Goal: Task Accomplishment & Management: Manage account settings

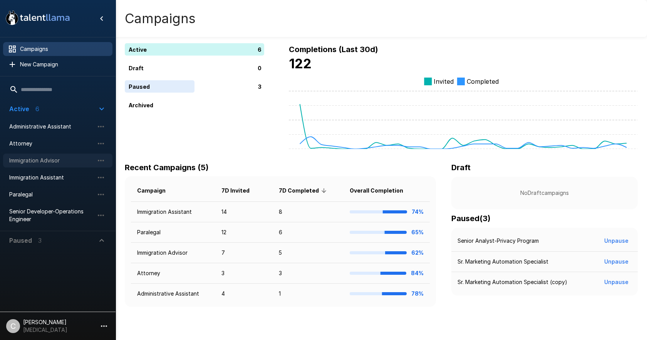
click at [55, 163] on span "Immigration Advisor" at bounding box center [51, 160] width 85 height 8
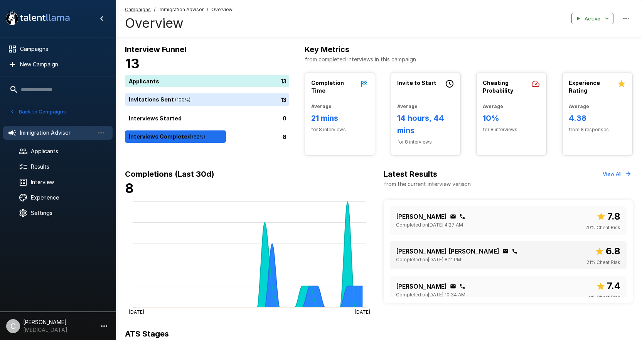
click at [490, 249] on div "[PERSON_NAME] [PERSON_NAME] Completed on [DATE] 8:11 PM 6.8 21 % Cheat Risk" at bounding box center [508, 255] width 225 height 22
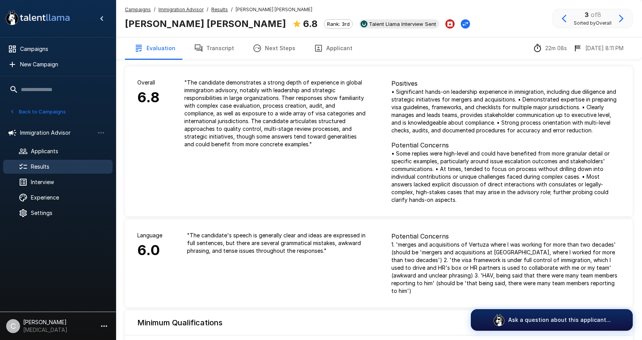
click at [198, 10] on u "Immigration Advisor" at bounding box center [180, 10] width 45 height 6
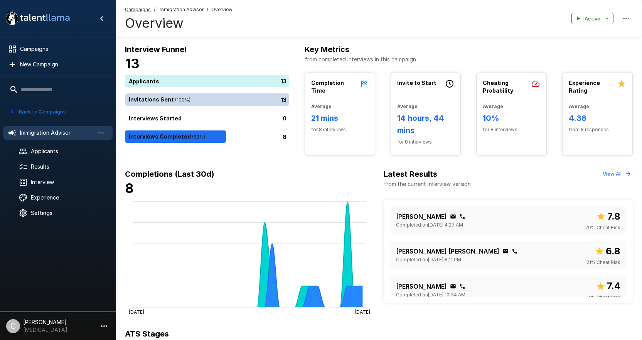
click at [261, 101] on div "13" at bounding box center [208, 99] width 167 height 12
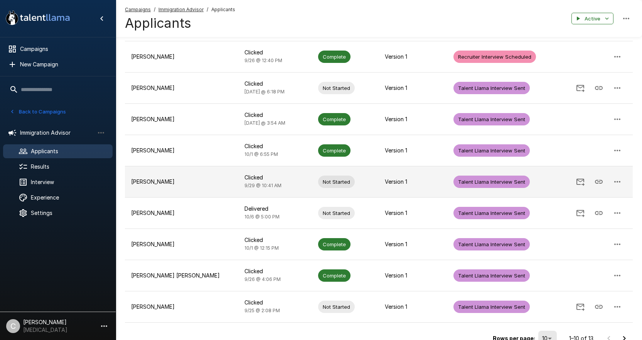
scroll to position [154, 0]
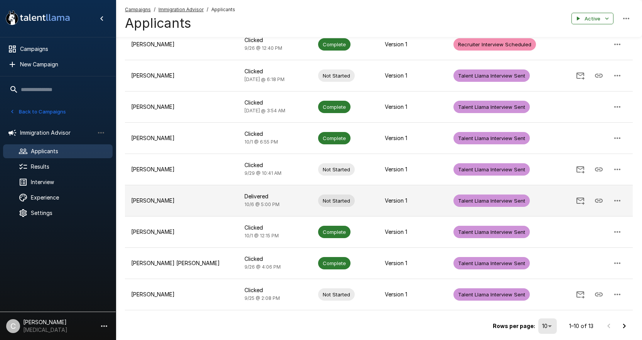
click at [614, 201] on icon "button" at bounding box center [616, 200] width 9 height 9
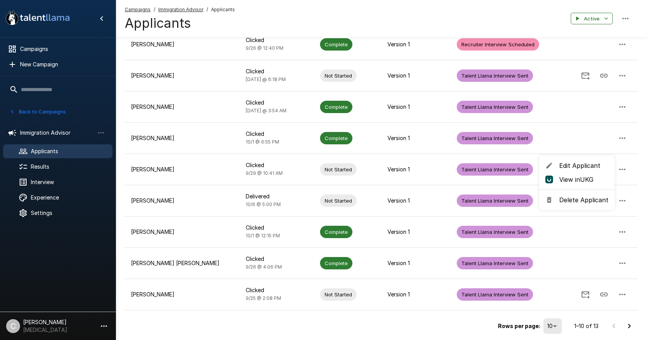
click at [412, 199] on div at bounding box center [323, 170] width 647 height 340
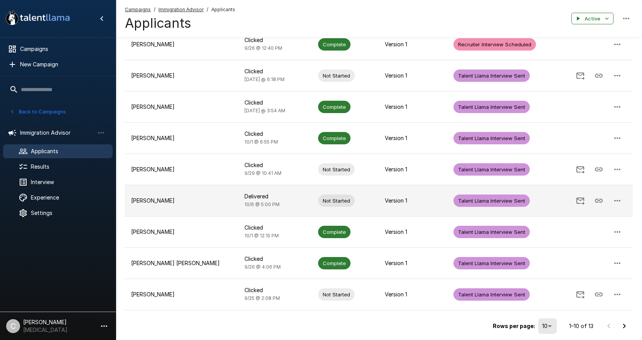
click at [581, 201] on icon "Send Invitation" at bounding box center [579, 200] width 9 height 9
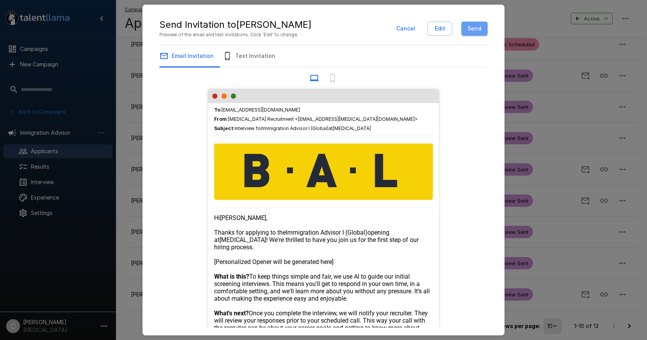
click at [472, 27] on button "Send" at bounding box center [475, 29] width 26 height 14
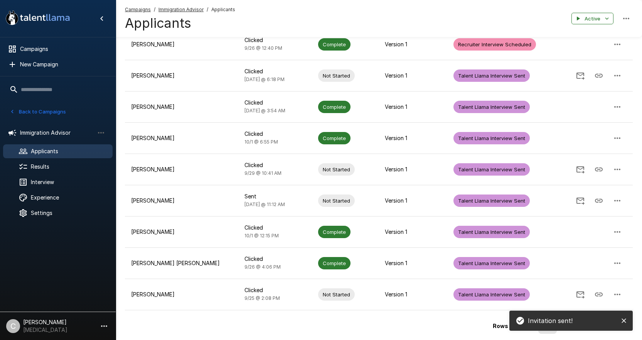
drag, startPoint x: 343, startPoint y: 17, endPoint x: 348, endPoint y: 14, distance: 6.4
click at [345, 15] on div "Campaigns / Immigration Advisor / Applicants Applicants Active" at bounding box center [379, 18] width 526 height 37
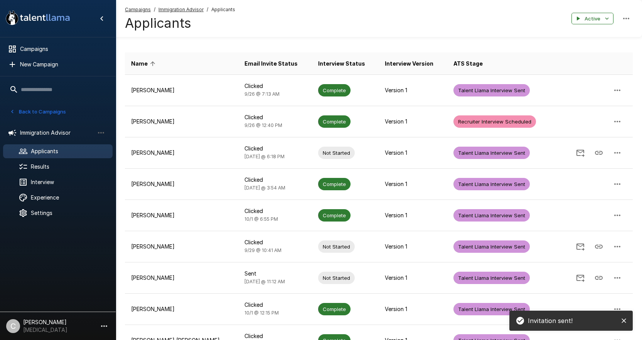
scroll to position [0, 0]
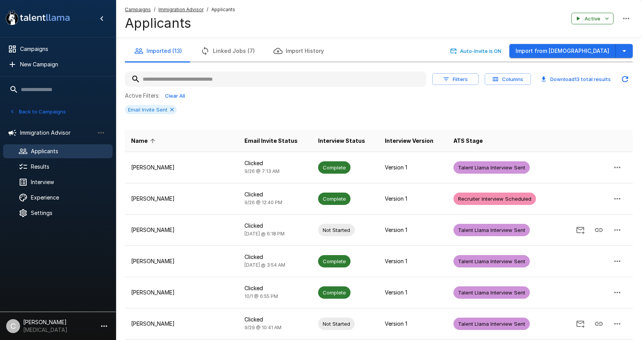
click at [385, 26] on div "Campaigns / Immigration Advisor / Applicants Applicants Active" at bounding box center [379, 18] width 526 height 37
click at [274, 102] on div "Active Filters: Clear All Email Invite Sent" at bounding box center [379, 105] width 508 height 30
click at [457, 106] on div "Email Invite Sent" at bounding box center [379, 109] width 508 height 9
click at [410, 97] on div "Active Filters: Clear All" at bounding box center [379, 96] width 508 height 12
click at [358, 101] on div "Active Filters: Clear All" at bounding box center [379, 96] width 508 height 12
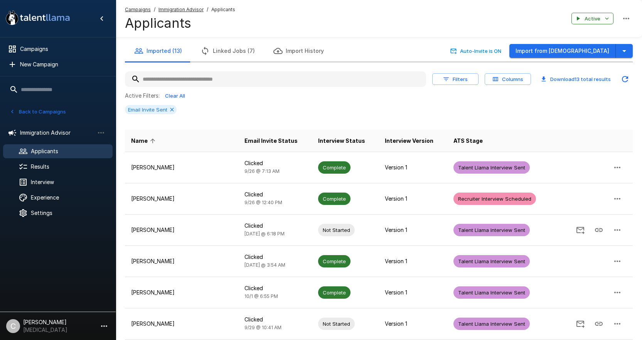
click at [358, 101] on div "Active Filters: Clear All" at bounding box center [379, 96] width 508 height 12
click at [367, 105] on div "Email Invite Sent" at bounding box center [379, 109] width 508 height 9
drag, startPoint x: 361, startPoint y: 102, endPoint x: 362, endPoint y: 106, distance: 4.2
click at [361, 104] on div "Active Filters: Clear All Email Invite Sent" at bounding box center [379, 105] width 508 height 30
click at [352, 101] on div "Active Filters: Clear All Email Invite Sent" at bounding box center [379, 105] width 508 height 30
